Goal: Task Accomplishment & Management: Manage account settings

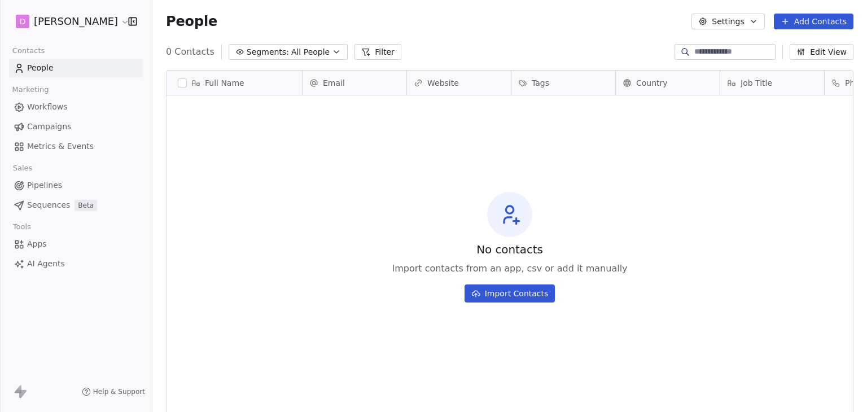
scroll to position [353, 705]
click at [56, 25] on html "D [PERSON_NAME] Contacts People Marketing Workflows Campaigns Metrics & Events …" at bounding box center [433, 206] width 867 height 412
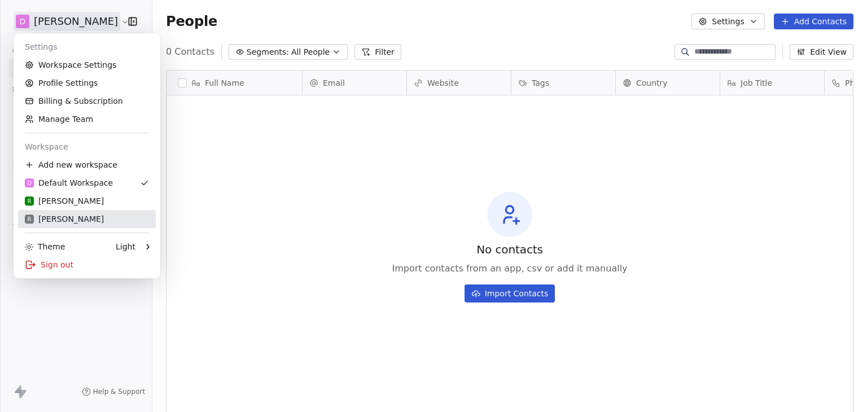
click at [36, 217] on div "R [PERSON_NAME]" at bounding box center [64, 218] width 79 height 11
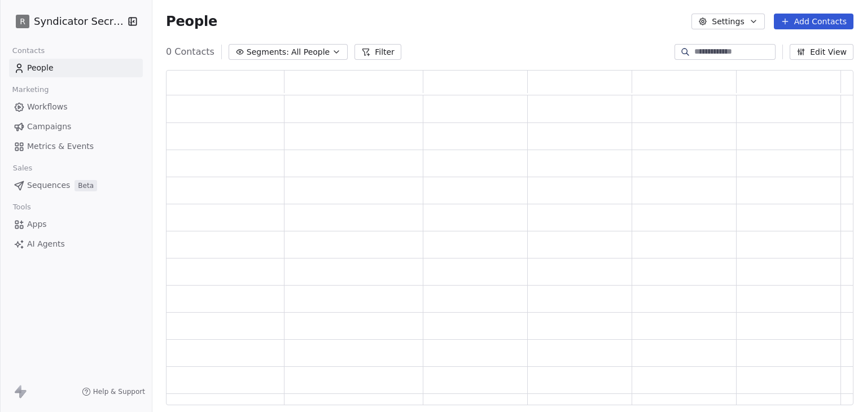
scroll to position [326, 678]
click at [57, 17] on html "R Syndicator Secrets Contacts People Marketing Workflows Campaigns Metrics & Ev…" at bounding box center [433, 206] width 867 height 412
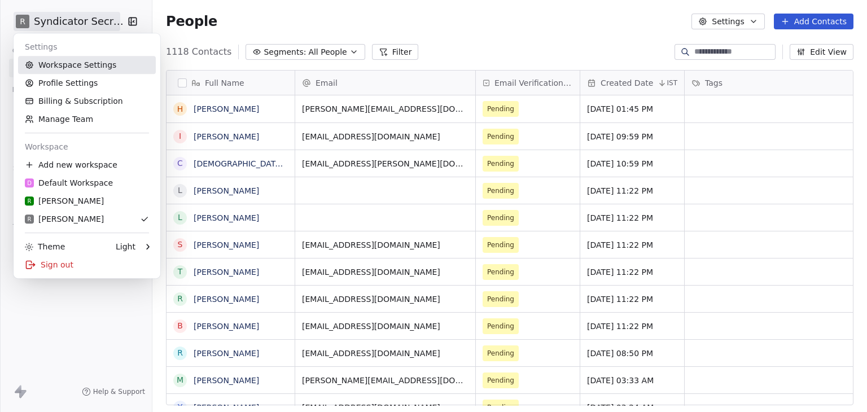
click at [63, 63] on link "Workspace Settings" at bounding box center [87, 65] width 138 height 18
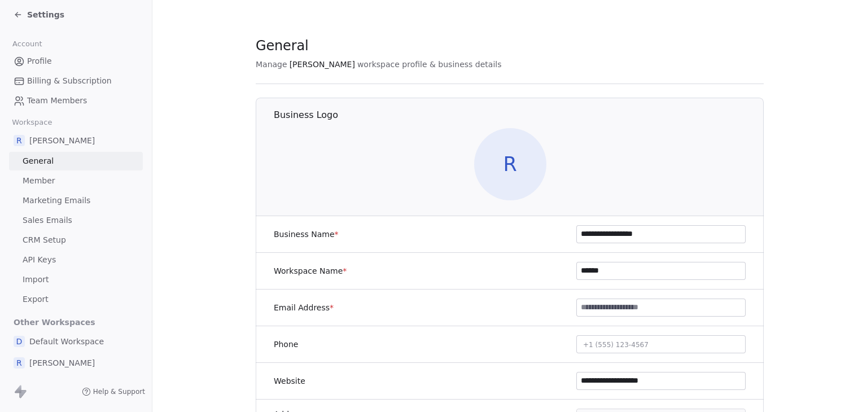
scroll to position [5, 0]
click at [54, 214] on span "Sales Emails" at bounding box center [48, 218] width 50 height 12
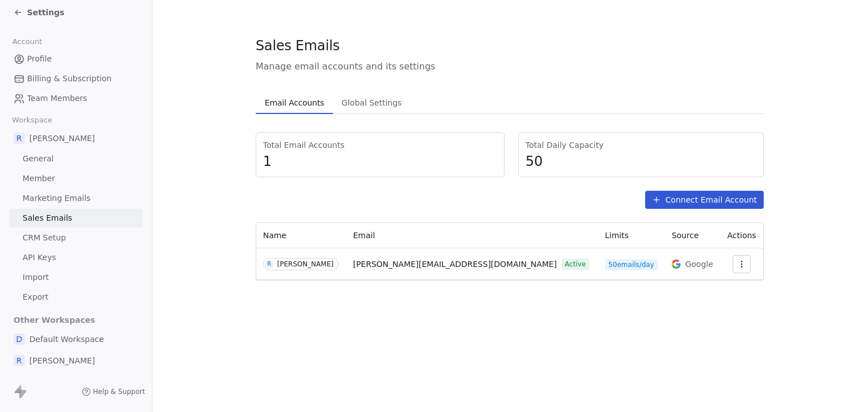
click at [744, 260] on button "button" at bounding box center [742, 264] width 18 height 18
click at [47, 17] on html "Settings Account Profile Billing & Subscription Team Members Workspace R [PERSO…" at bounding box center [433, 206] width 867 height 412
click at [47, 17] on span "Settings" at bounding box center [45, 12] width 37 height 11
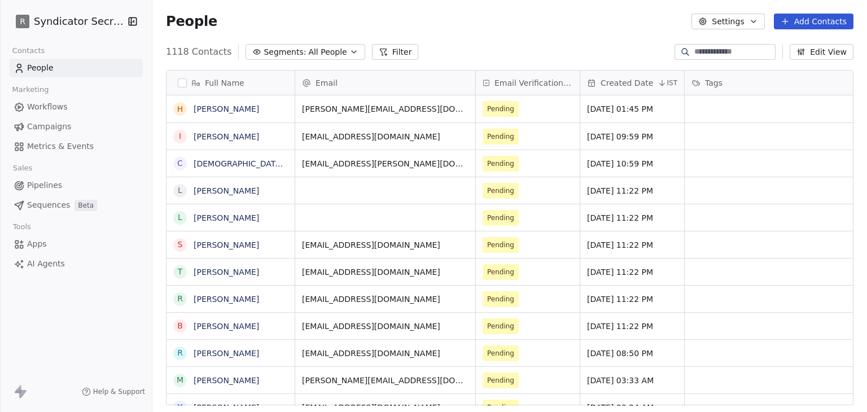
scroll to position [353, 705]
click at [216, 107] on link "[PERSON_NAME]" at bounding box center [226, 108] width 65 height 9
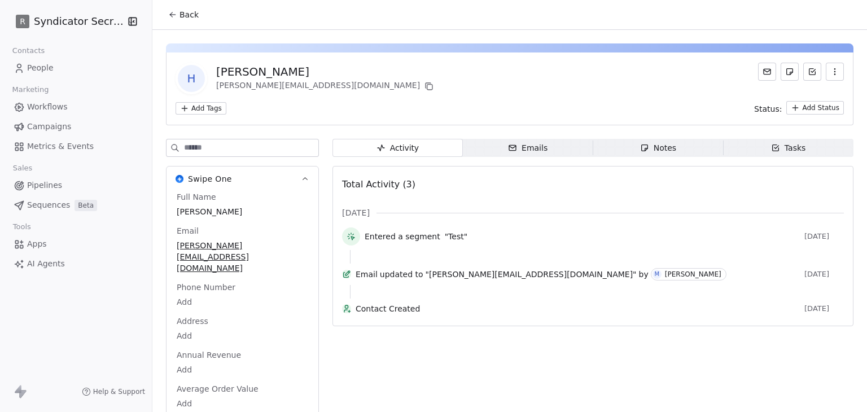
click at [518, 144] on div "Emails" at bounding box center [528, 148] width 40 height 12
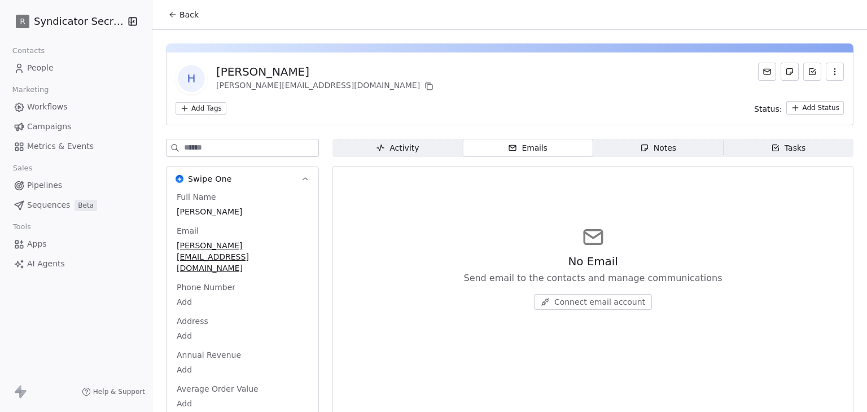
click at [580, 295] on button "Connect email account" at bounding box center [593, 302] width 118 height 16
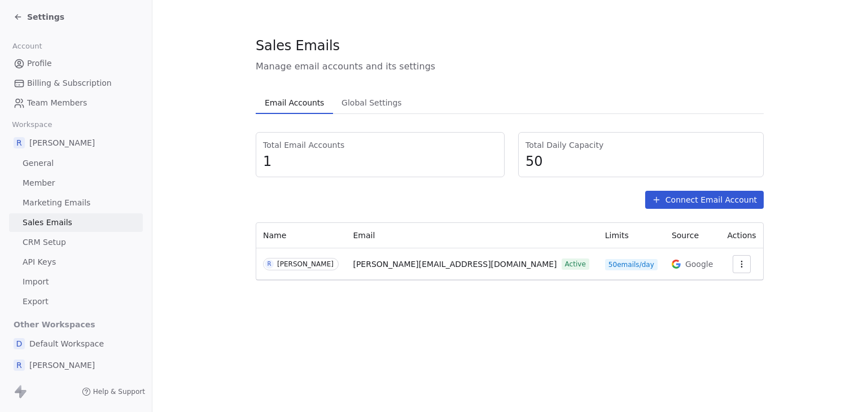
click at [42, 14] on span "Settings" at bounding box center [45, 16] width 37 height 11
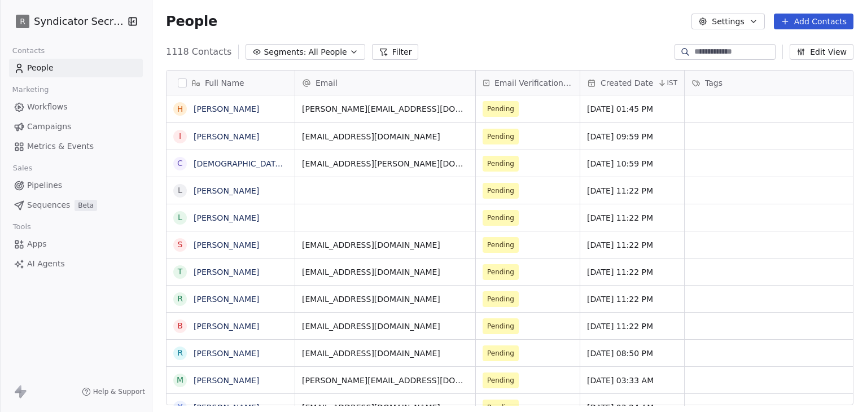
click at [73, 29] on html "R Syndicator Secrets Contacts People Marketing Workflows Campaigns Metrics & Ev…" at bounding box center [433, 206] width 867 height 412
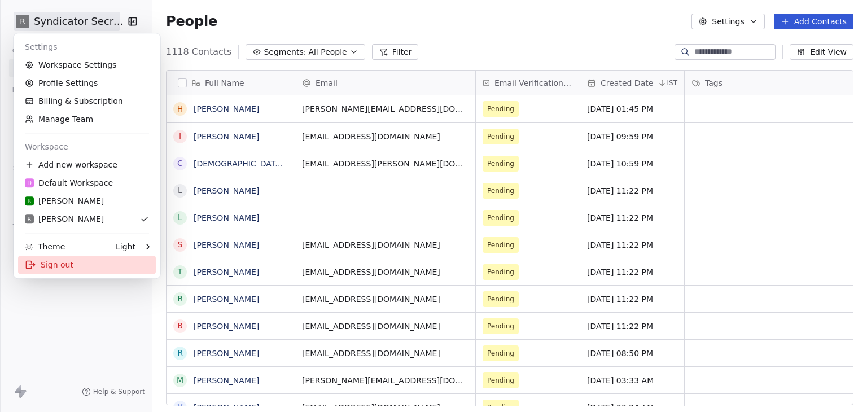
click at [59, 266] on div "Sign out" at bounding box center [87, 265] width 138 height 18
